Goal: Connect with others: Connect with others

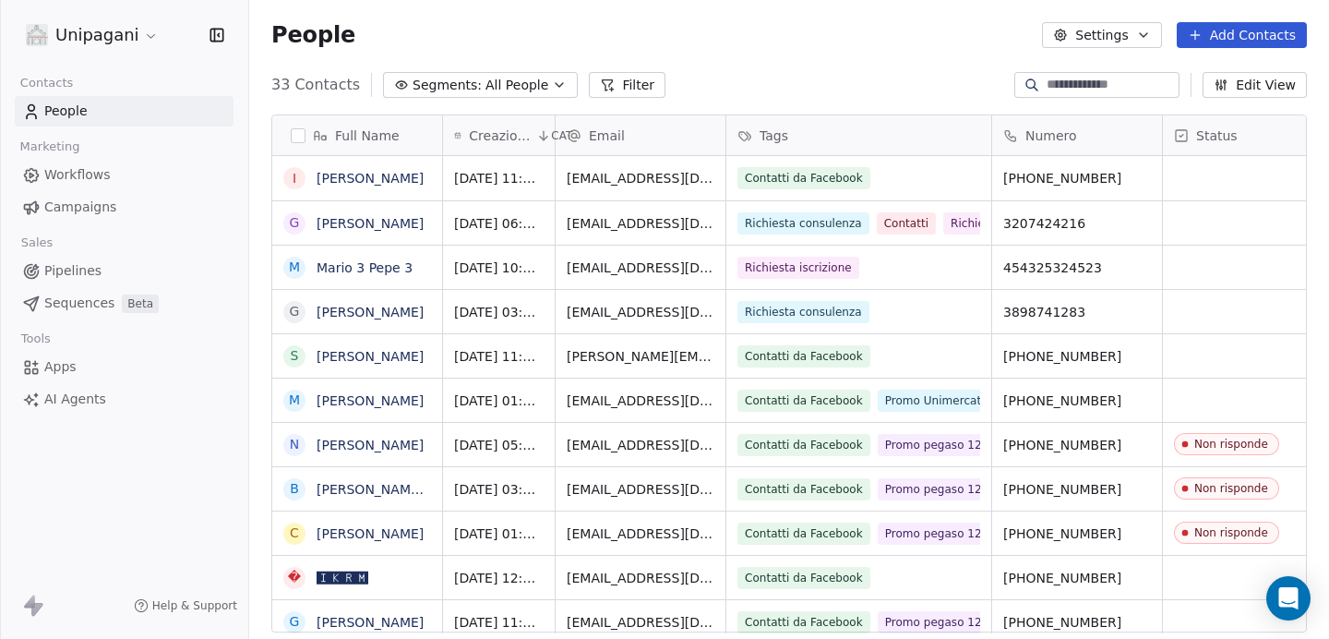
scroll to position [548, 1066]
click at [358, 179] on link "[PERSON_NAME]" at bounding box center [370, 178] width 107 height 15
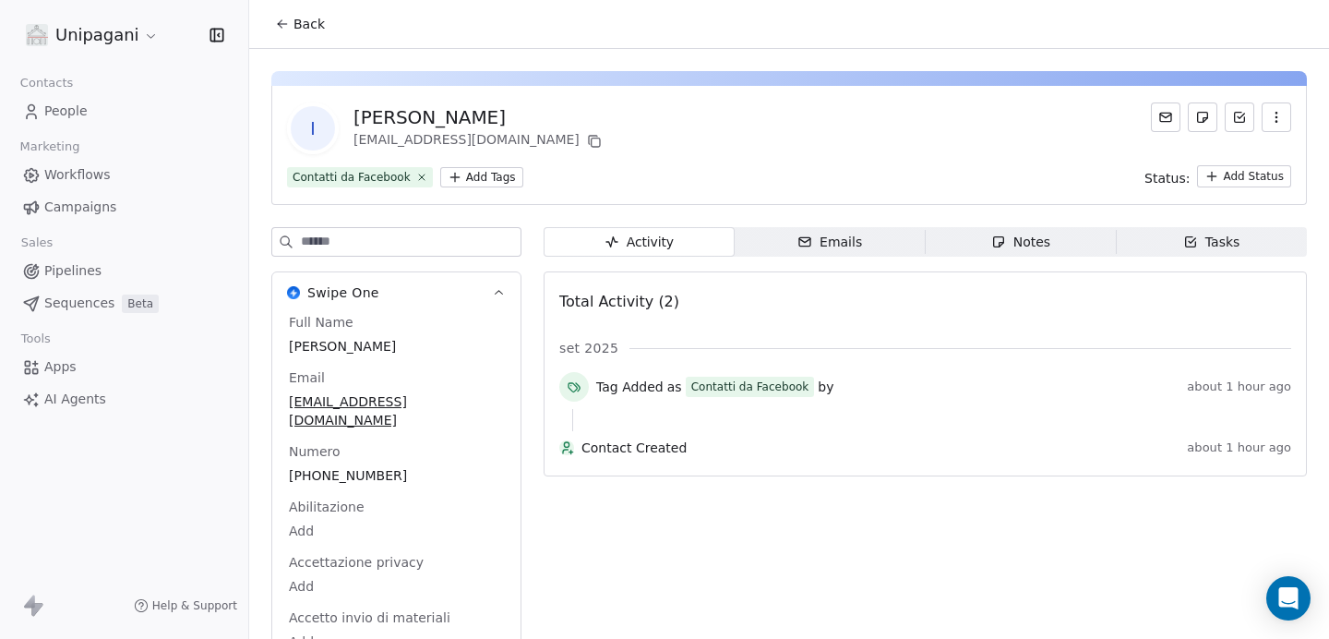
click at [480, 176] on html "Unipagani Contacts People Marketing Workflows Campaigns Sales Pipelines Sequenc…" at bounding box center [664, 319] width 1329 height 639
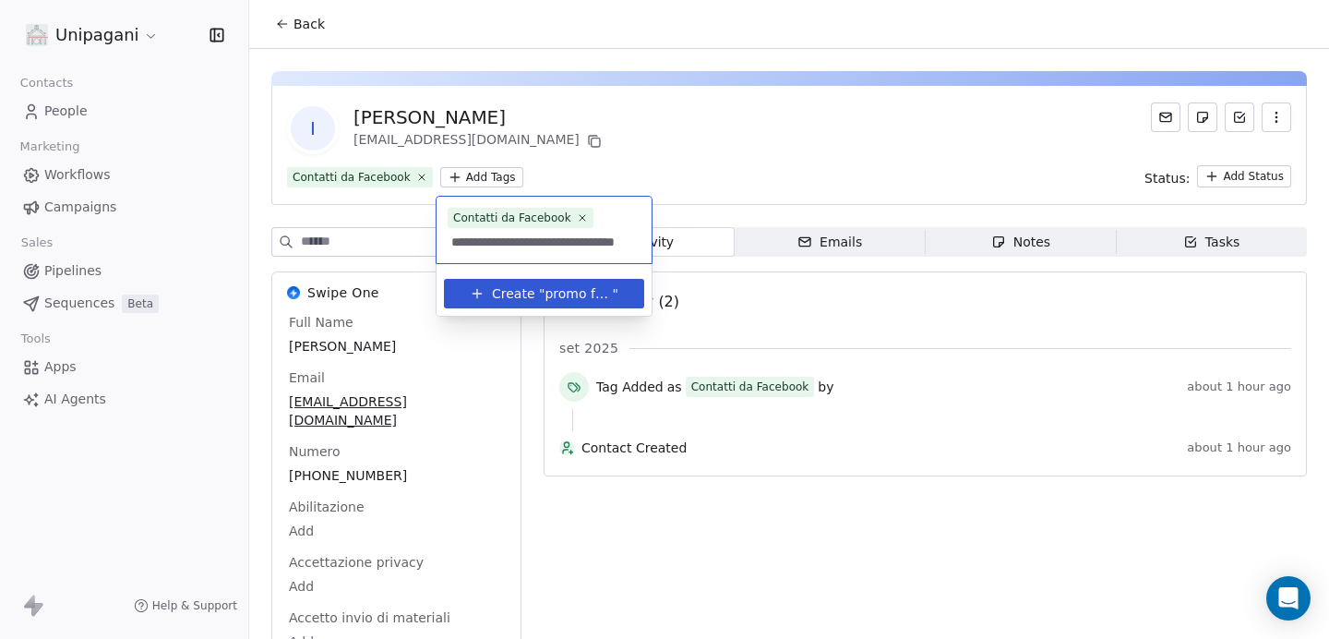
scroll to position [0, 34]
type input "**********"
click at [533, 293] on span "Create "" at bounding box center [518, 293] width 53 height 19
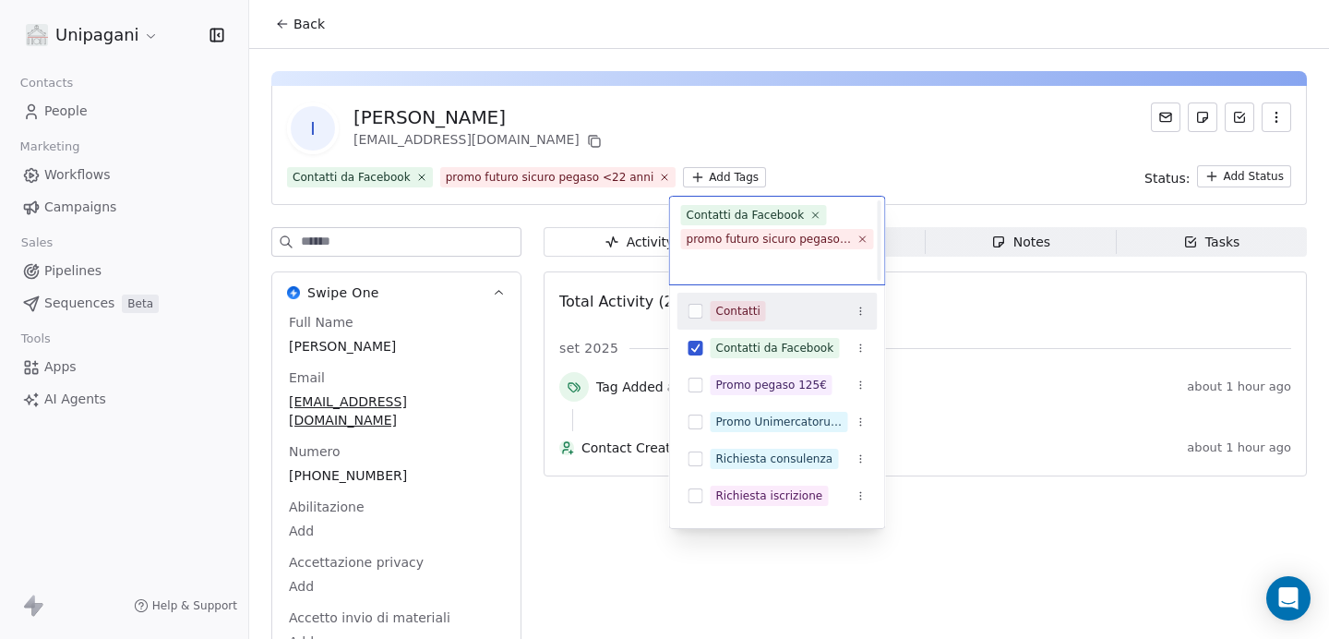
click at [646, 150] on html "Unipagani Contacts People Marketing Workflows Campaigns Sales Pipelines Sequenc…" at bounding box center [664, 319] width 1329 height 639
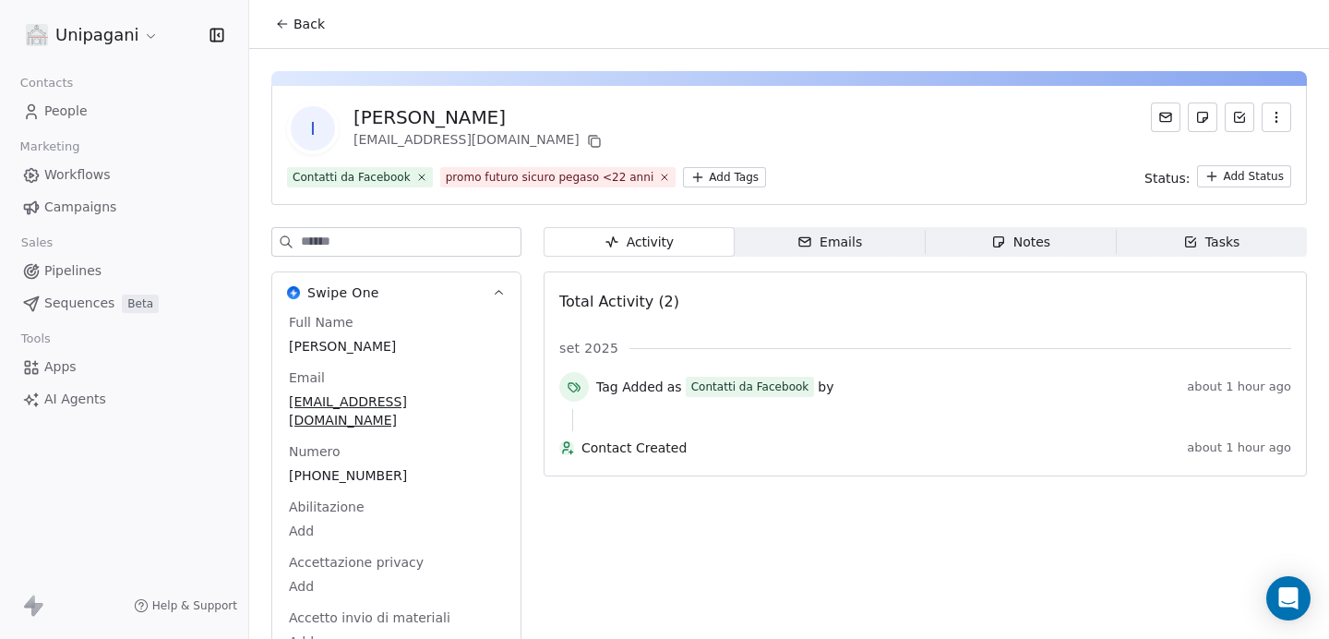
click at [288, 28] on icon at bounding box center [282, 24] width 15 height 15
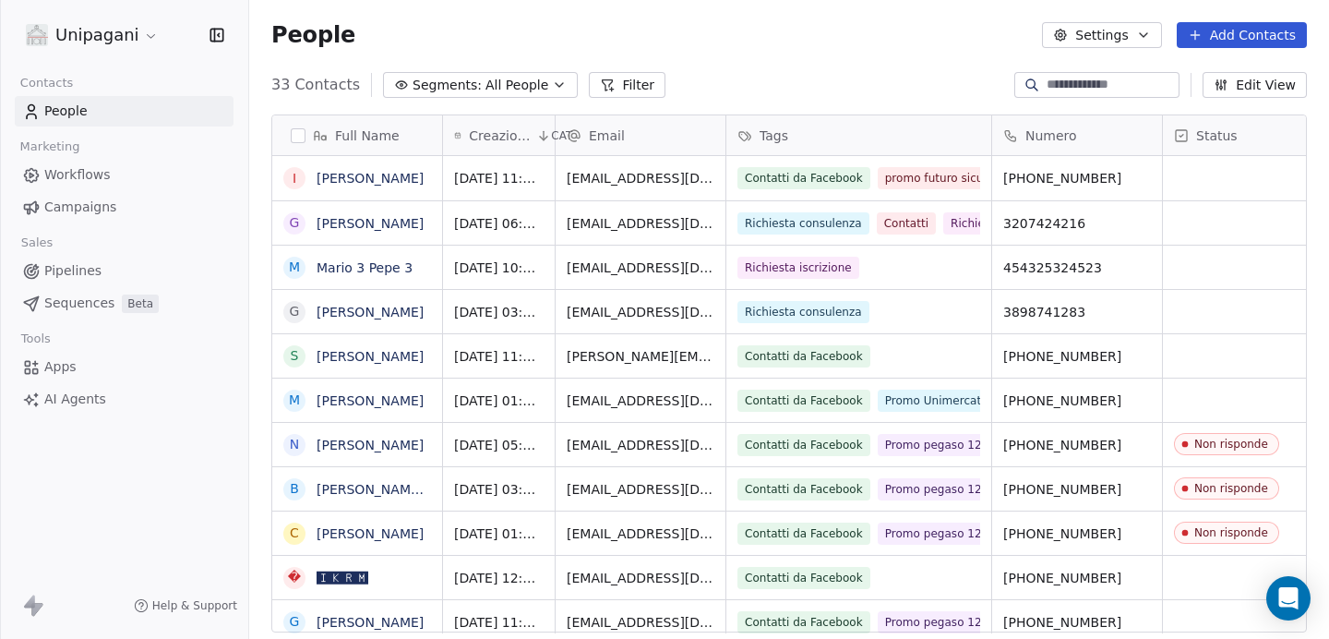
scroll to position [548, 1066]
